Goal: Browse casually: Explore the website without a specific task or goal

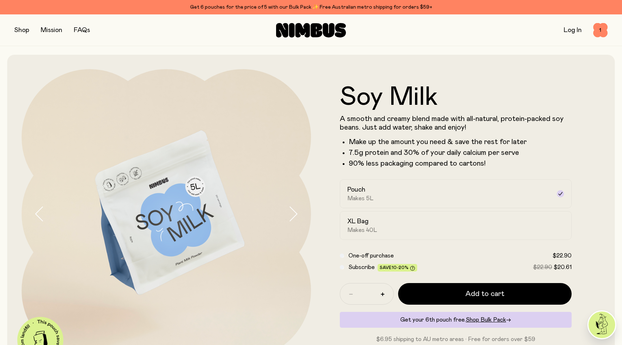
click at [597, 324] on img at bounding box center [601, 324] width 27 height 27
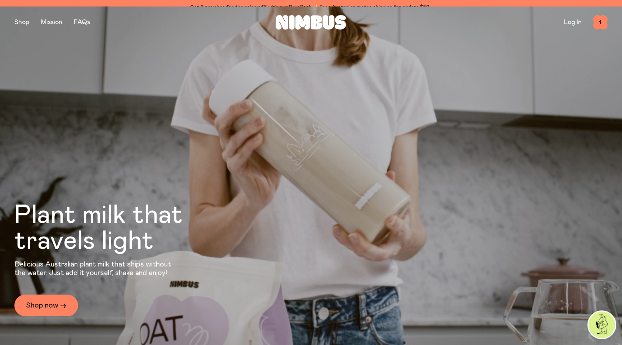
click at [602, 322] on img at bounding box center [601, 324] width 27 height 27
